Goal: Navigation & Orientation: Find specific page/section

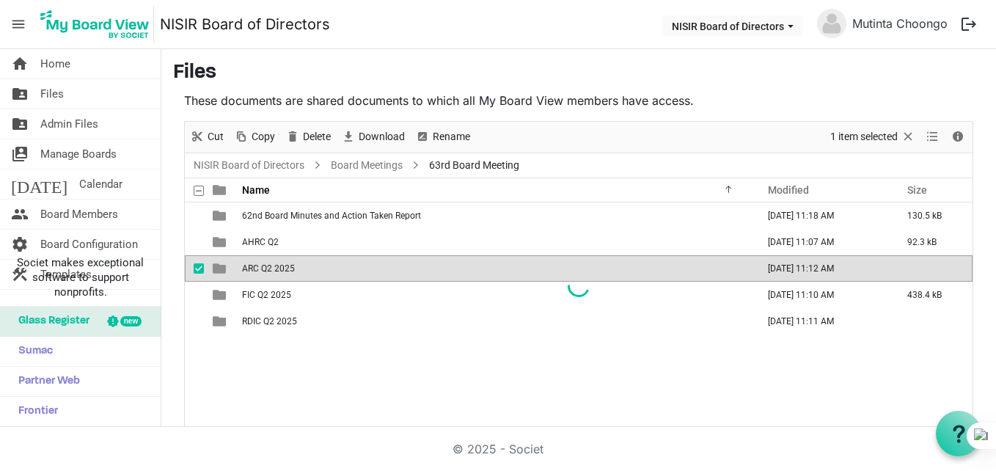
scroll to position [23, 0]
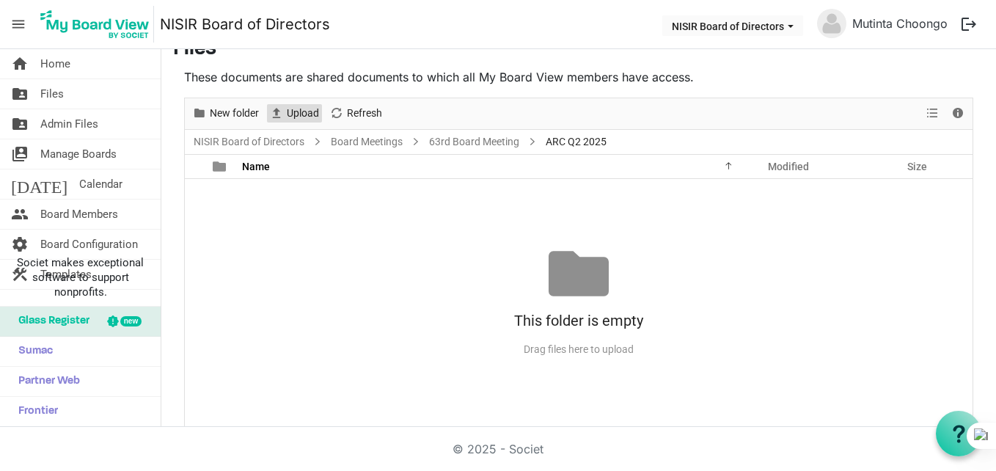
click at [290, 117] on span "Upload" at bounding box center [302, 113] width 35 height 18
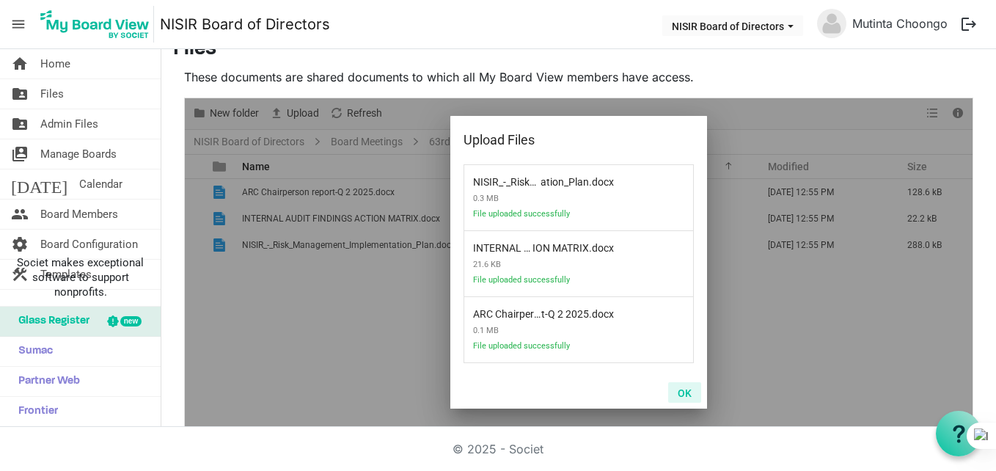
click at [686, 390] on button "OK" at bounding box center [684, 392] width 33 height 21
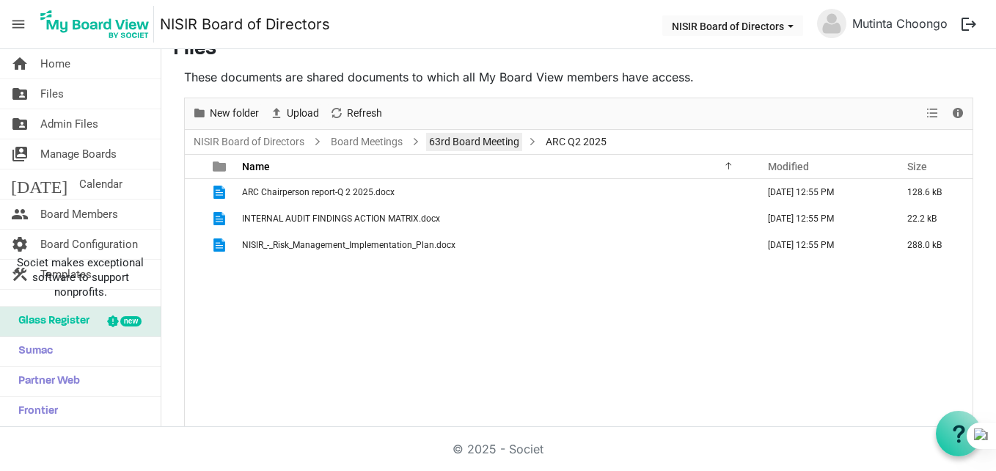
click at [460, 141] on link "63rd Board Meeting" at bounding box center [474, 142] width 96 height 18
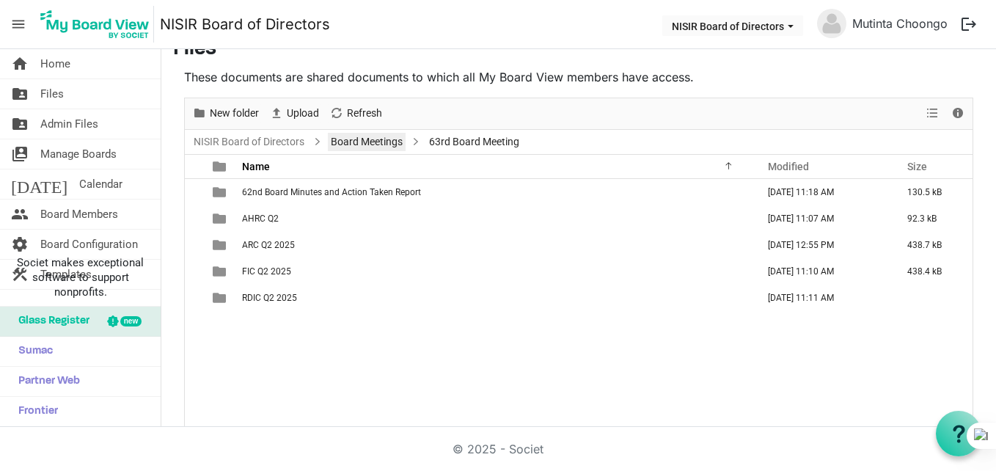
click at [366, 143] on link "Board Meetings" at bounding box center [367, 142] width 78 height 18
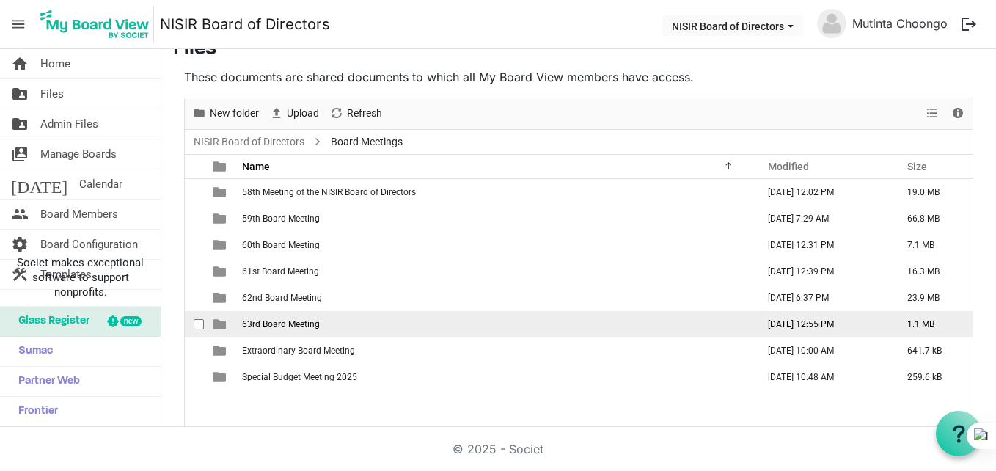
click at [323, 320] on td "63rd Board Meeting" at bounding box center [495, 324] width 515 height 26
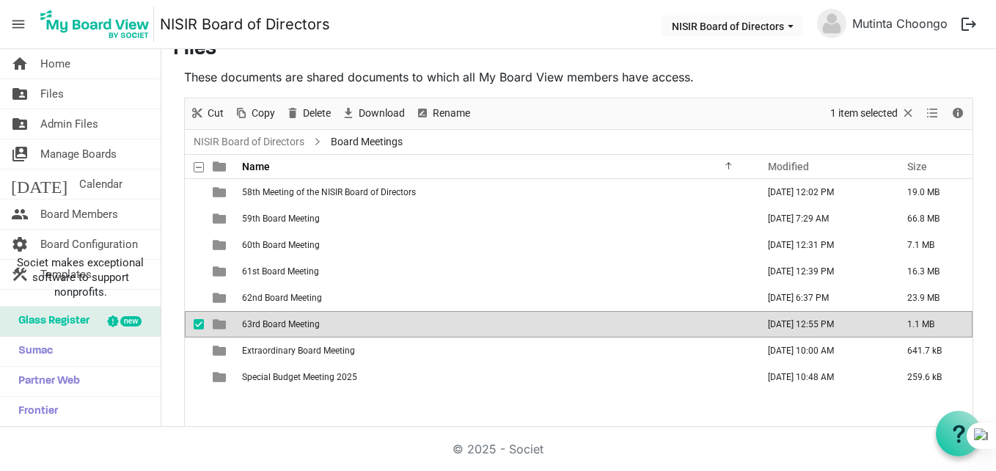
click at [323, 320] on td "63rd Board Meeting" at bounding box center [495, 324] width 515 height 26
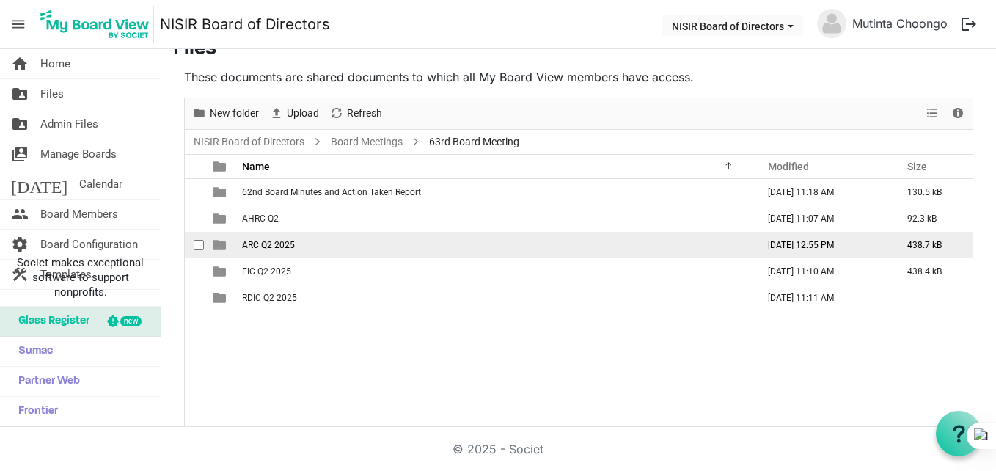
click at [312, 250] on td "ARC Q2 2025" at bounding box center [495, 245] width 515 height 26
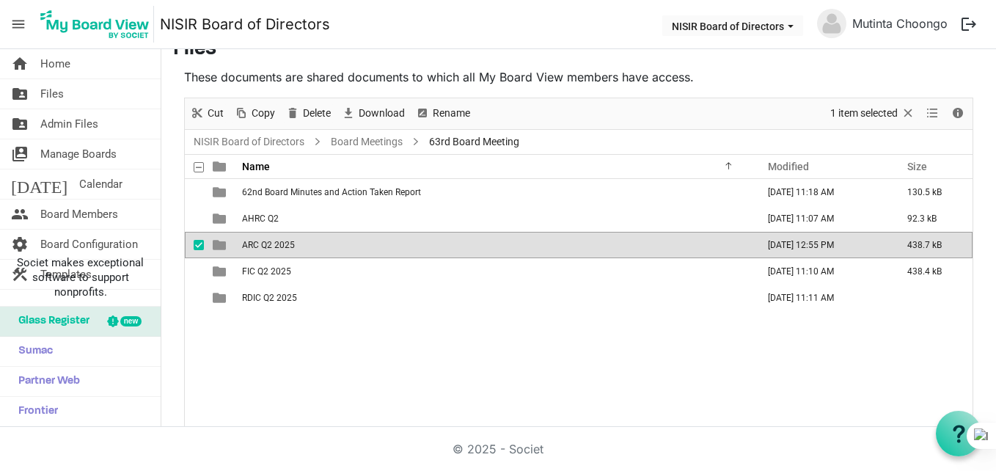
click at [312, 250] on td "ARC Q2 2025" at bounding box center [495, 245] width 515 height 26
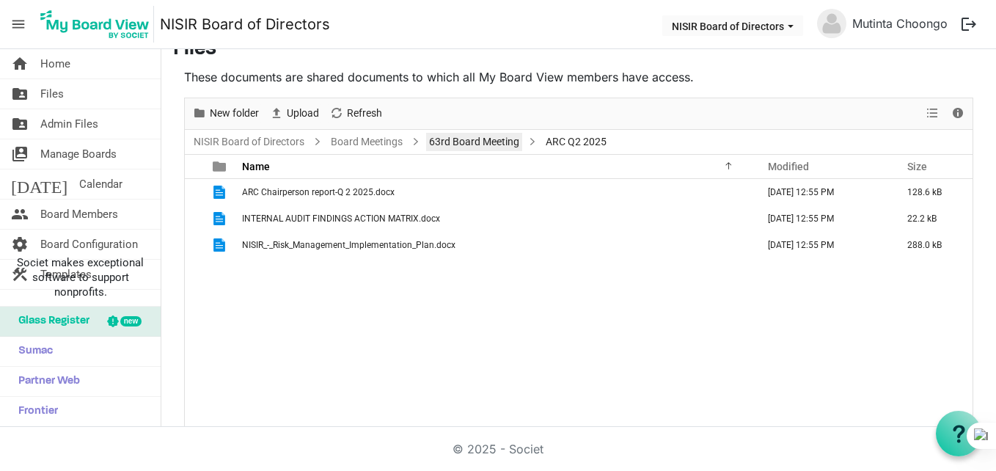
click at [453, 148] on link "63rd Board Meeting" at bounding box center [474, 142] width 96 height 18
click at [453, 148] on div at bounding box center [578, 262] width 787 height 328
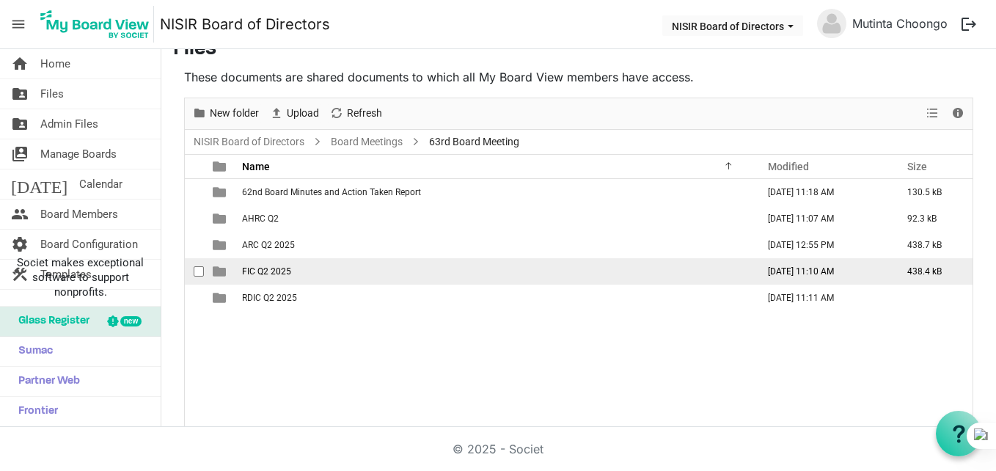
click at [281, 265] on td "FIC Q2 2025" at bounding box center [495, 271] width 515 height 26
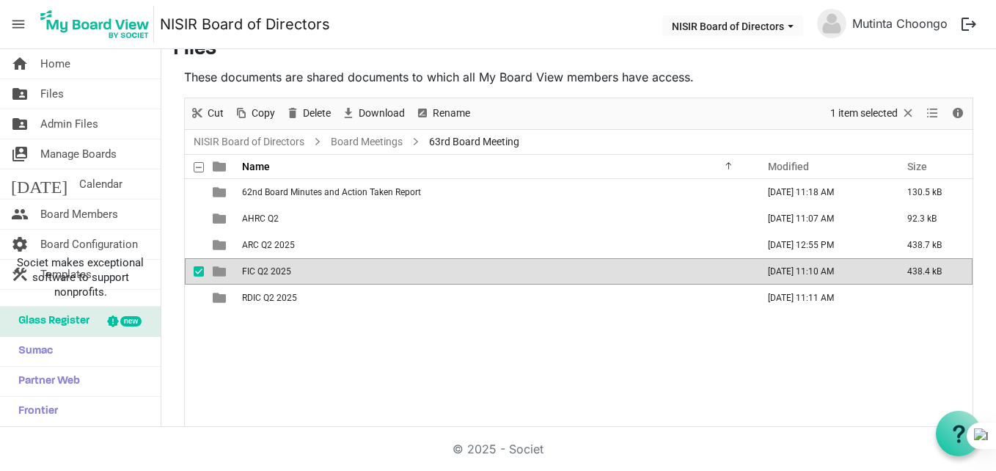
click at [281, 265] on td "FIC Q2 2025" at bounding box center [495, 271] width 515 height 26
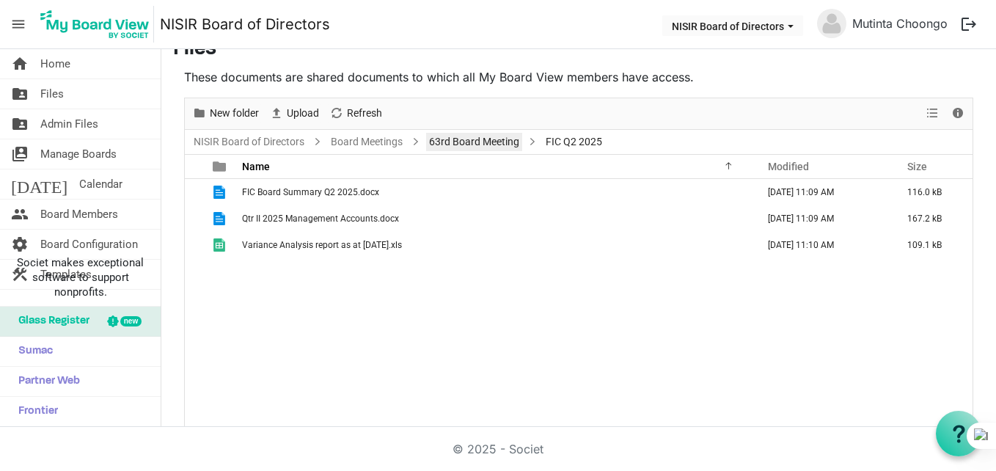
click at [466, 142] on link "63rd Board Meeting" at bounding box center [474, 142] width 96 height 18
click at [466, 142] on div at bounding box center [578, 262] width 787 height 328
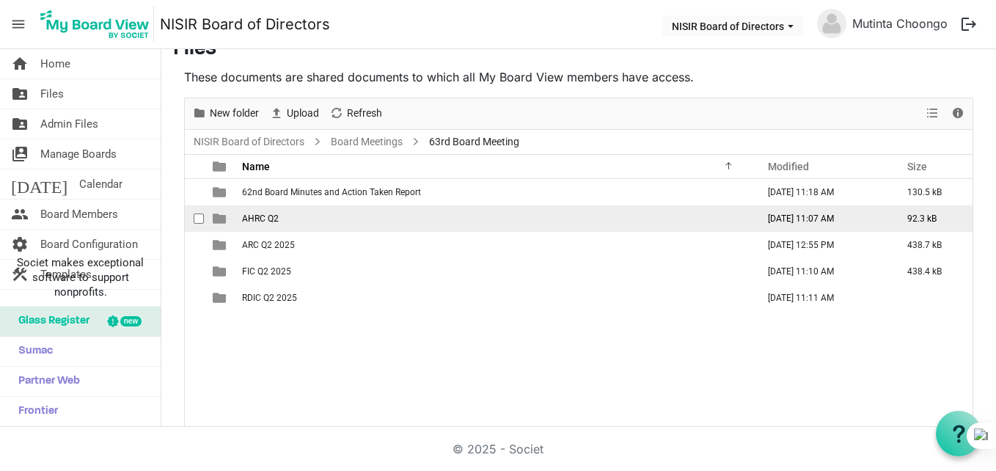
click at [304, 223] on td "AHRC Q2" at bounding box center [495, 218] width 515 height 26
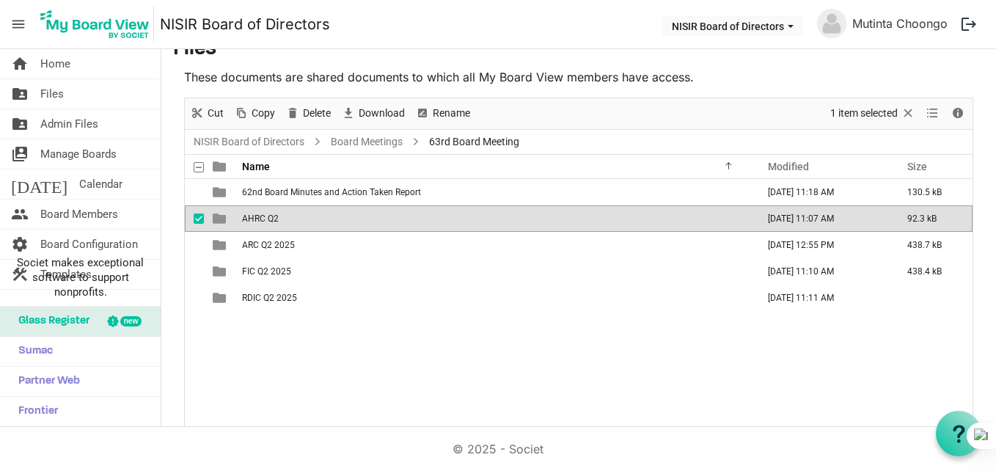
click at [304, 223] on td "AHRC Q2" at bounding box center [495, 218] width 515 height 26
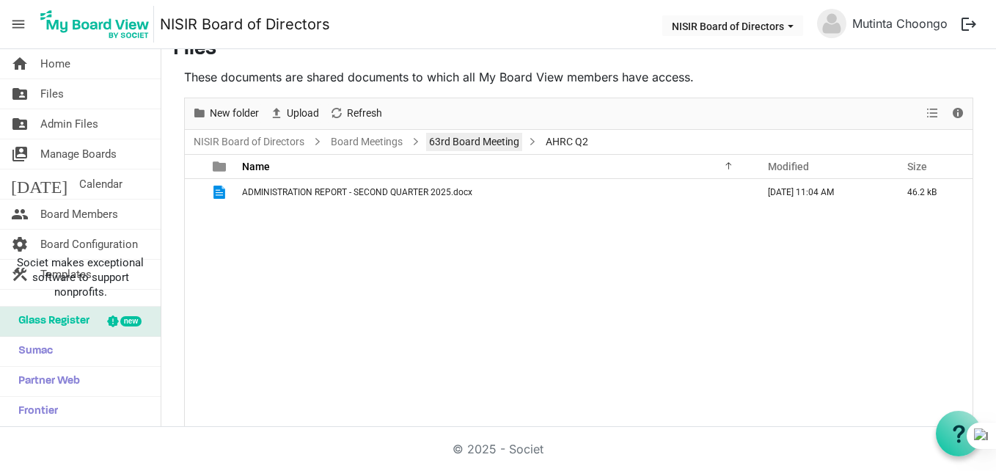
click at [452, 142] on link "63rd Board Meeting" at bounding box center [474, 142] width 96 height 18
click at [0, 0] on div at bounding box center [0, 0] width 0 height 0
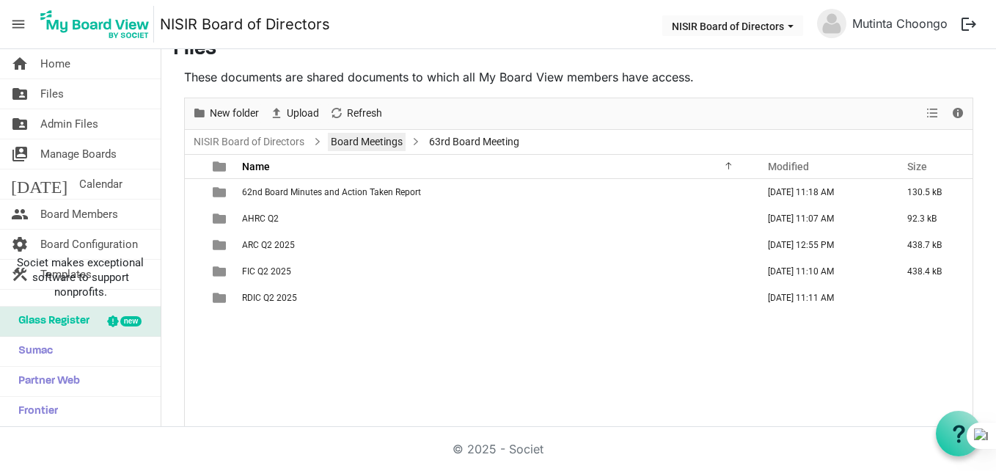
click at [335, 139] on link "Board Meetings" at bounding box center [367, 142] width 78 height 18
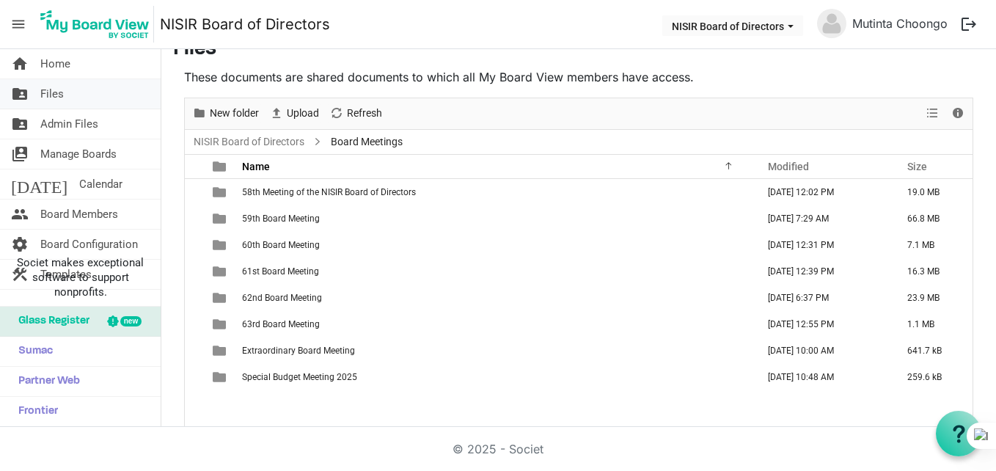
click at [45, 92] on span "Files" at bounding box center [51, 93] width 23 height 29
